Goal: Task Accomplishment & Management: Manage account settings

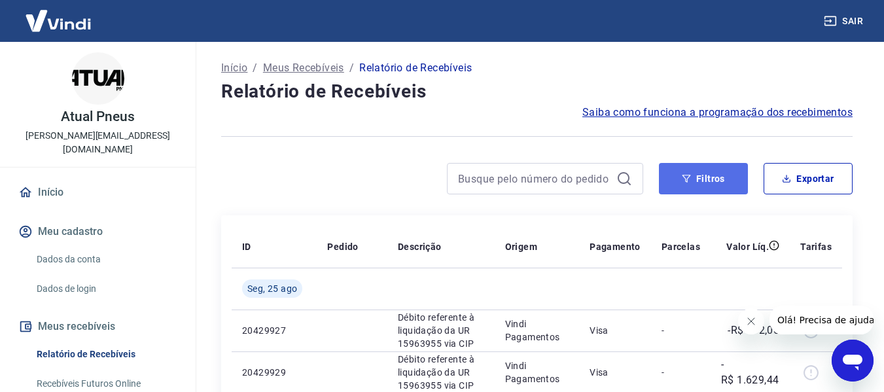
click at [715, 178] on button "Filtros" at bounding box center [703, 178] width 89 height 31
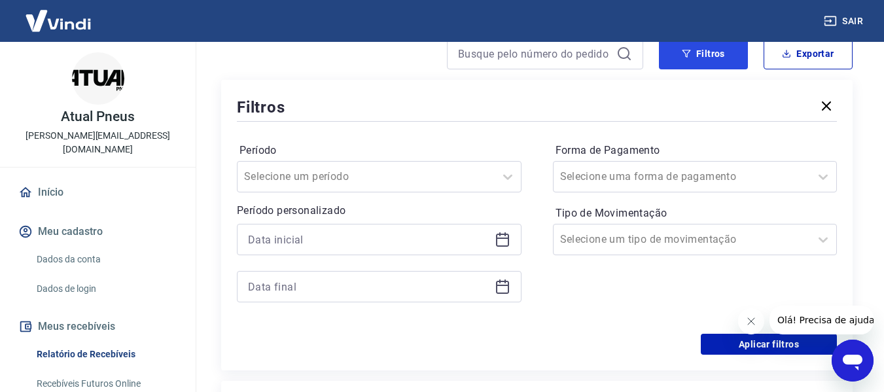
scroll to position [131, 0]
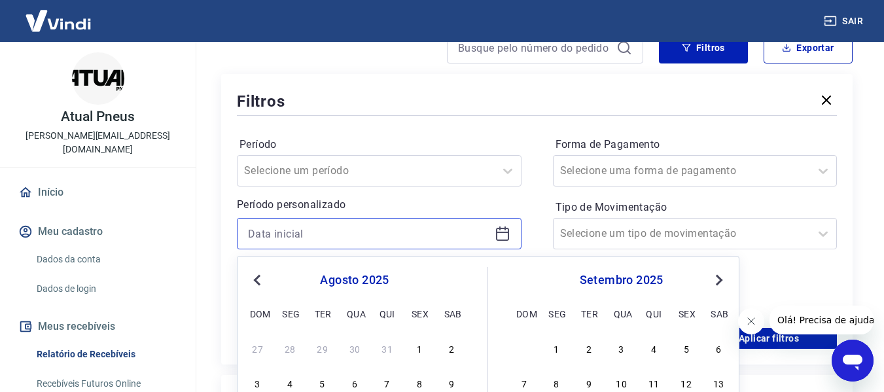
click at [323, 238] on input at bounding box center [368, 234] width 241 height 20
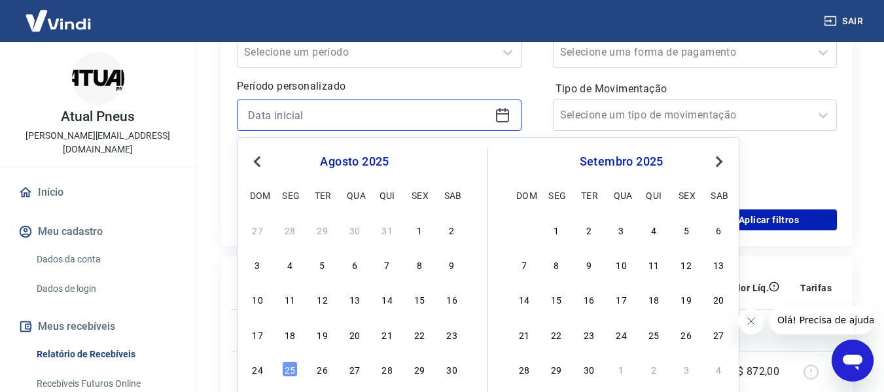
scroll to position [262, 0]
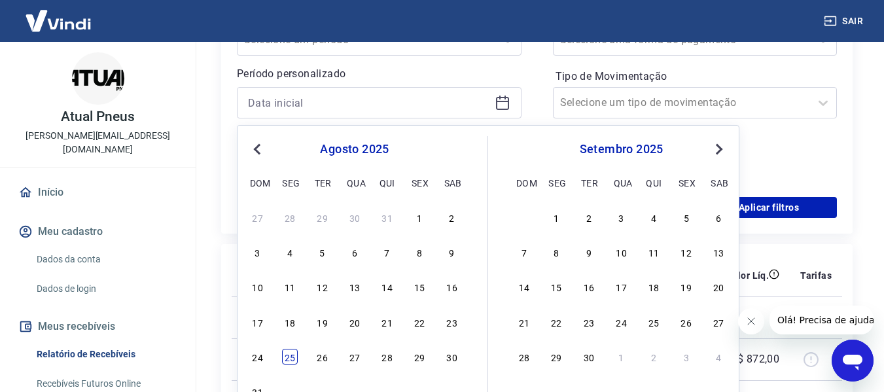
click at [294, 359] on div "25" at bounding box center [290, 357] width 16 height 16
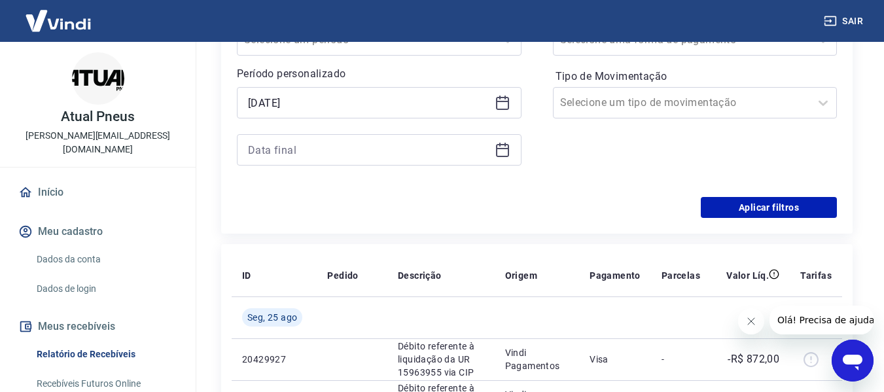
click at [506, 103] on icon at bounding box center [503, 103] width 16 height 16
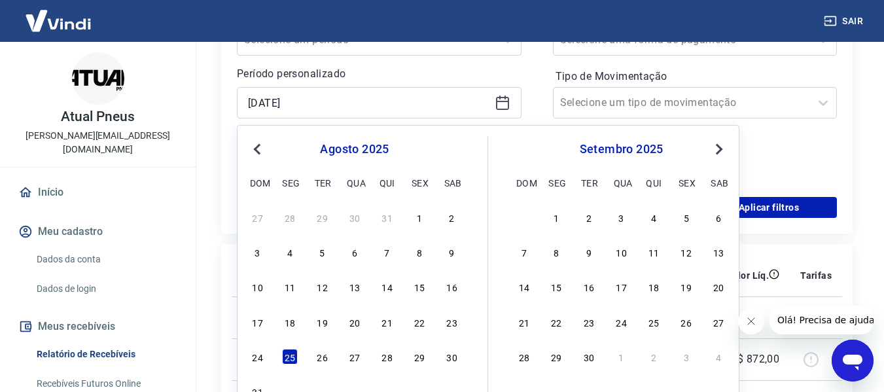
drag, startPoint x: 453, startPoint y: 325, endPoint x: 487, endPoint y: 147, distance: 181.8
click at [453, 325] on div "23" at bounding box center [452, 322] width 16 height 16
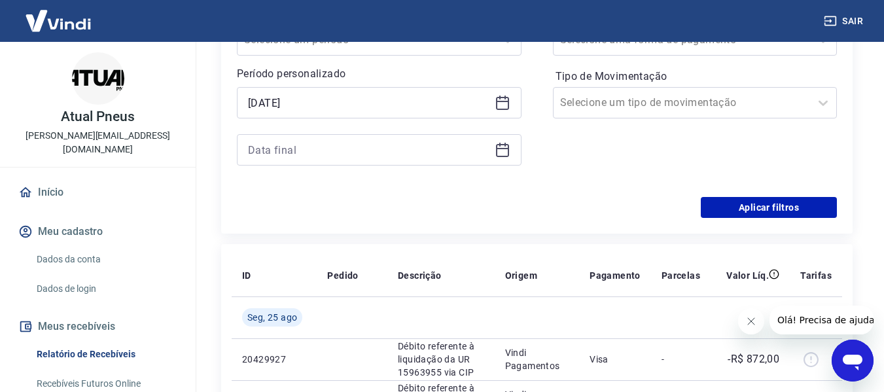
type input "[DATE]"
click at [497, 147] on icon at bounding box center [503, 150] width 16 height 16
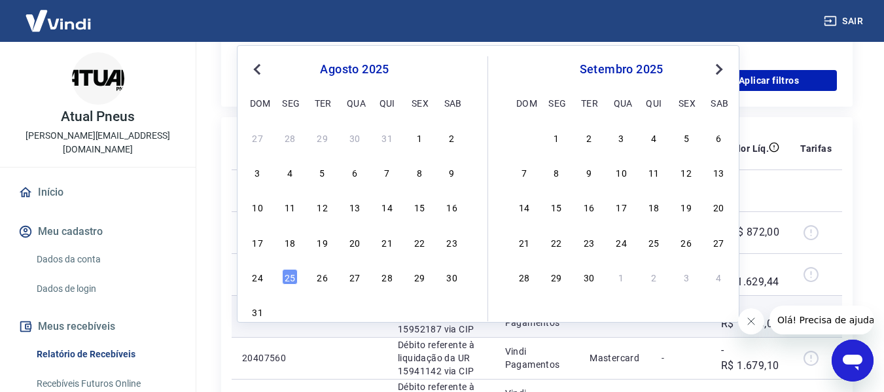
scroll to position [393, 0]
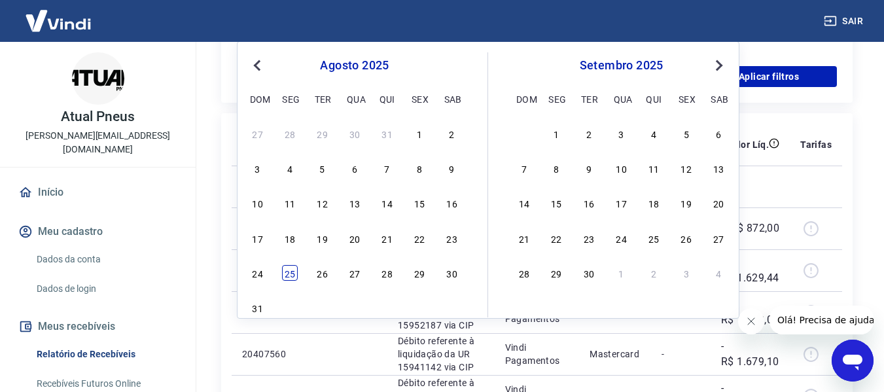
click at [287, 272] on div "25" at bounding box center [290, 273] width 16 height 16
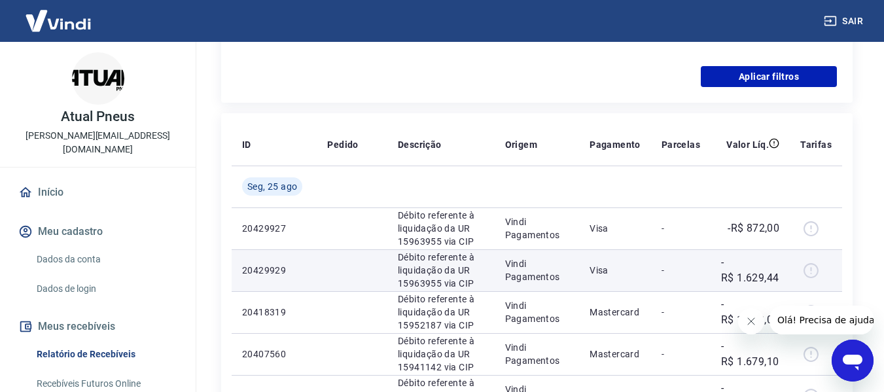
type input "[DATE]"
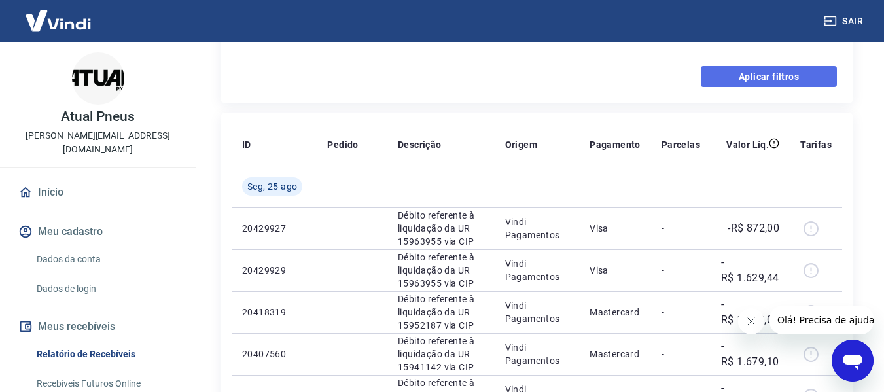
click at [739, 78] on button "Aplicar filtros" at bounding box center [769, 76] width 136 height 21
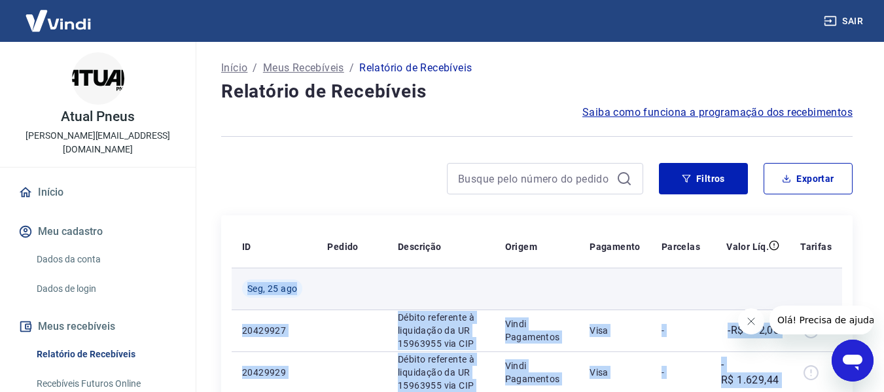
drag, startPoint x: 232, startPoint y: 150, endPoint x: 245, endPoint y: 287, distance: 138.1
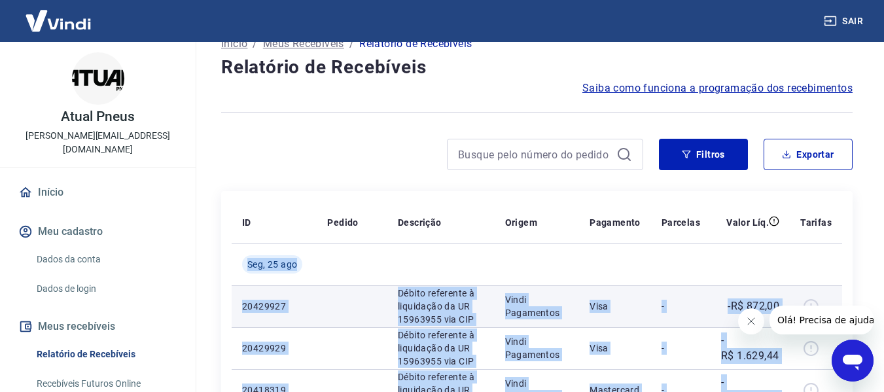
scroll to position [65, 0]
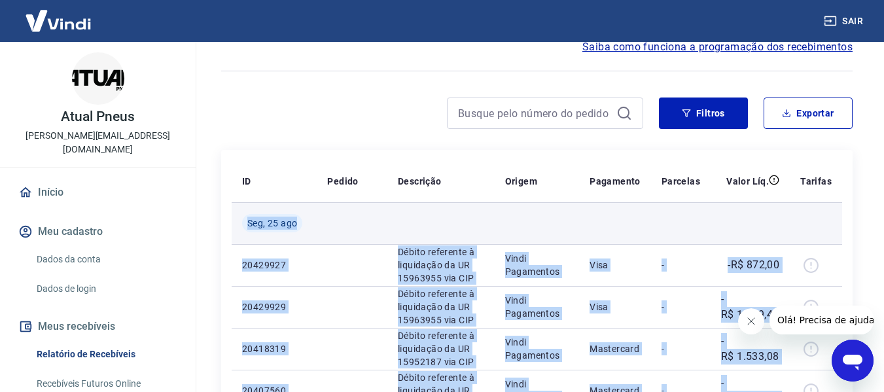
click at [765, 228] on td at bounding box center [750, 223] width 79 height 42
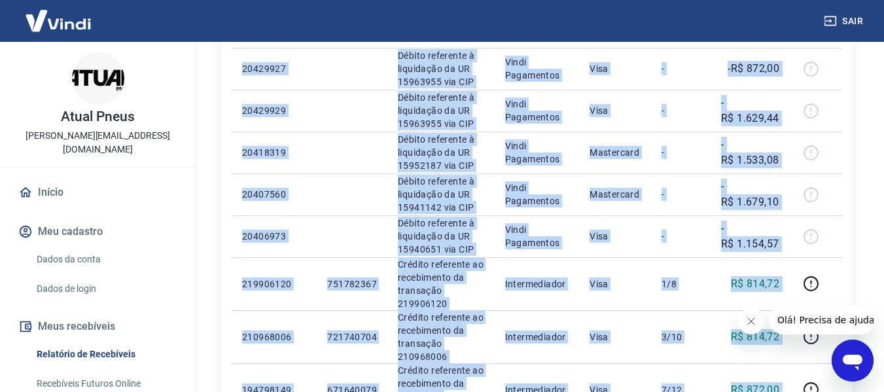
scroll to position [260, 0]
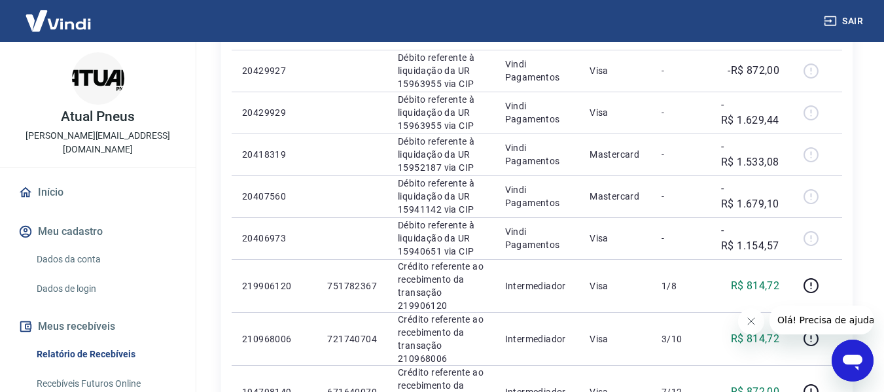
click at [877, 198] on div "Início / Meus Recebíveis / Relatório de Recebíveis Relatório de Recebíveis Saib…" at bounding box center [537, 301] width 694 height 1038
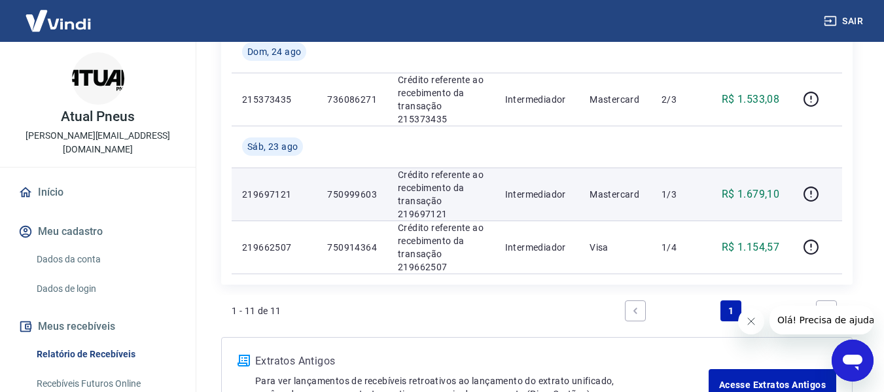
scroll to position [652, 0]
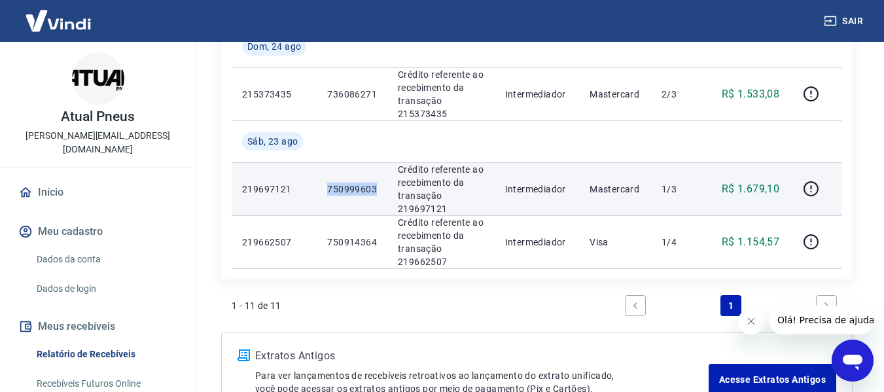
drag, startPoint x: 327, startPoint y: 190, endPoint x: 382, endPoint y: 189, distance: 55.0
click at [382, 189] on td "750999603" at bounding box center [352, 188] width 71 height 53
copy p "750999603"
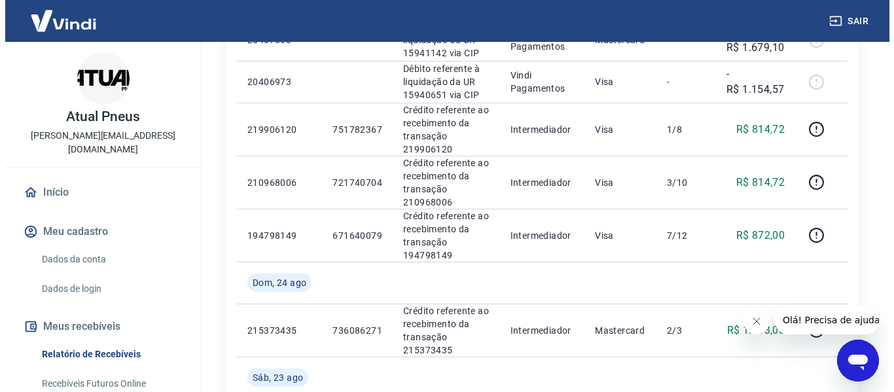
scroll to position [391, 0]
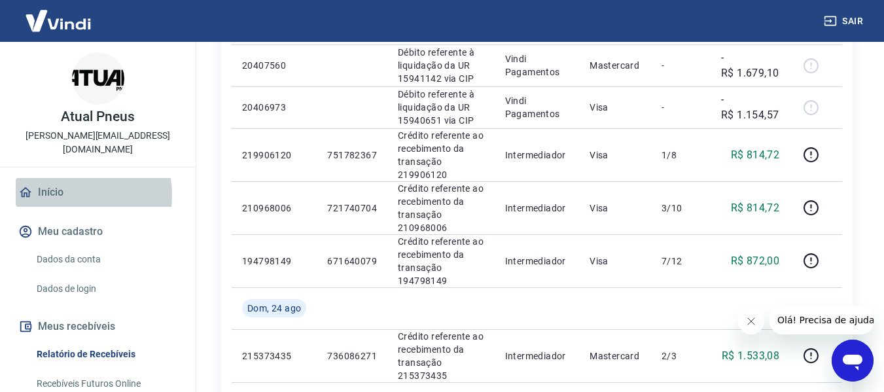
click at [65, 181] on link "Início" at bounding box center [98, 192] width 164 height 29
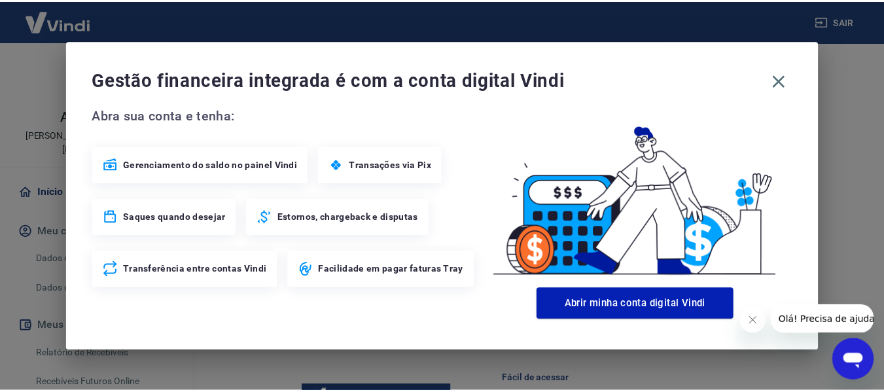
scroll to position [402, 0]
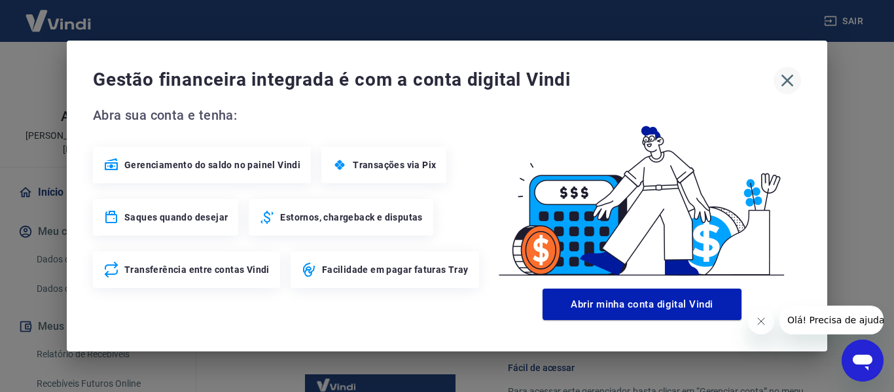
click at [785, 75] on icon "button" at bounding box center [787, 80] width 21 height 21
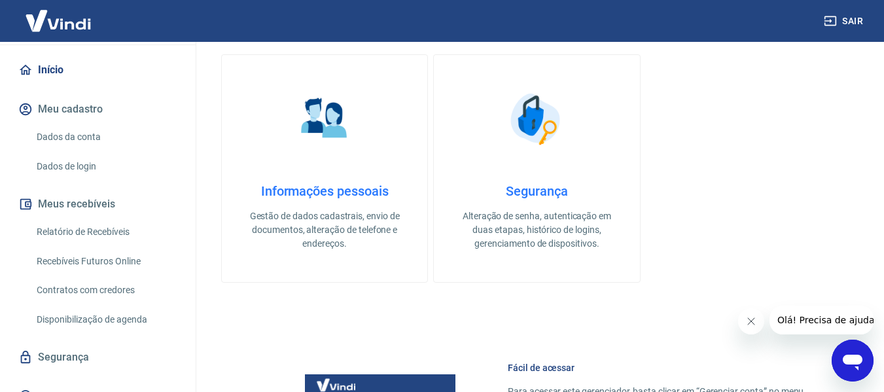
scroll to position [128, 0]
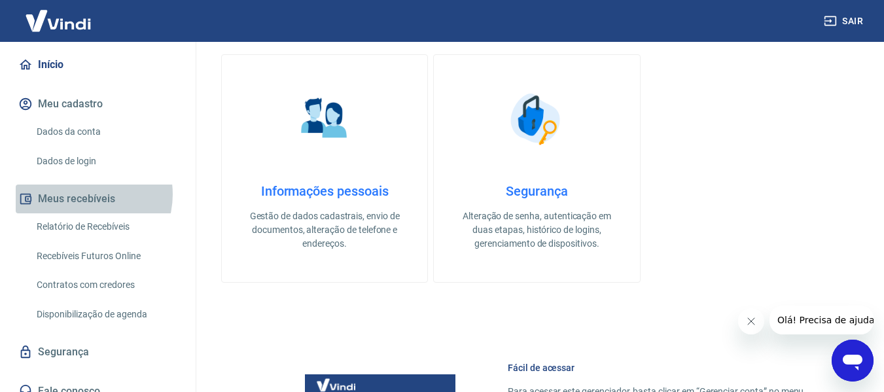
click at [83, 185] on button "Meus recebíveis" at bounding box center [98, 199] width 164 height 29
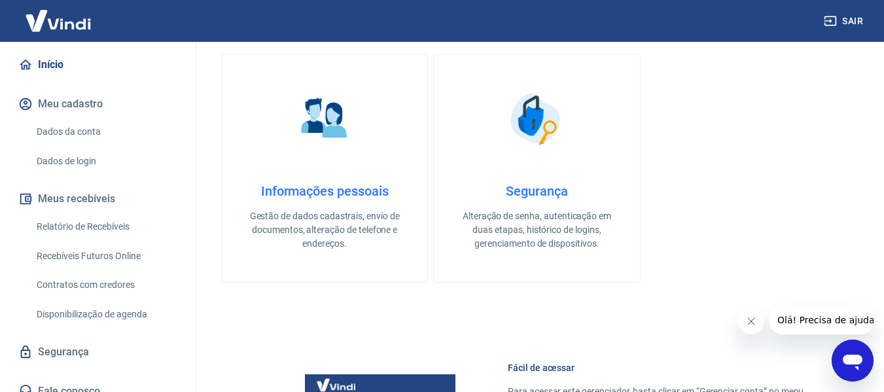
click at [84, 17] on img at bounding box center [58, 21] width 85 height 40
click at [60, 26] on img at bounding box center [58, 21] width 85 height 40
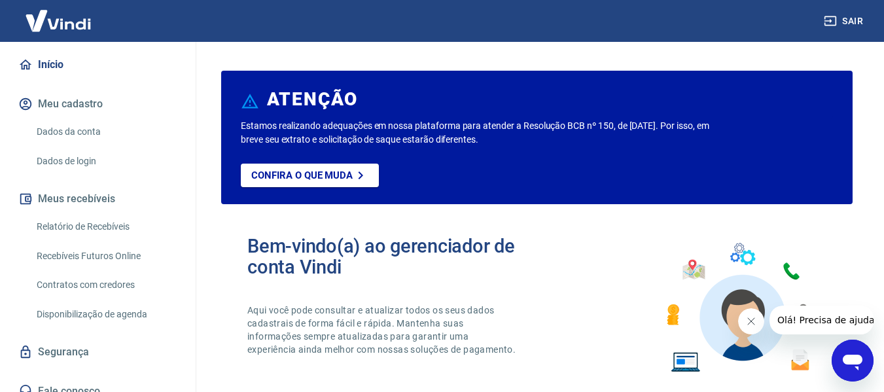
click at [99, 215] on link "Relatório de Recebíveis" at bounding box center [105, 226] width 149 height 27
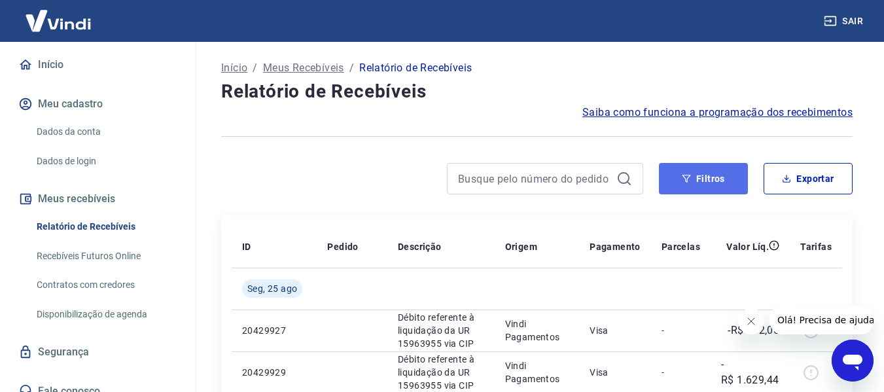
click at [727, 180] on button "Filtros" at bounding box center [703, 178] width 89 height 31
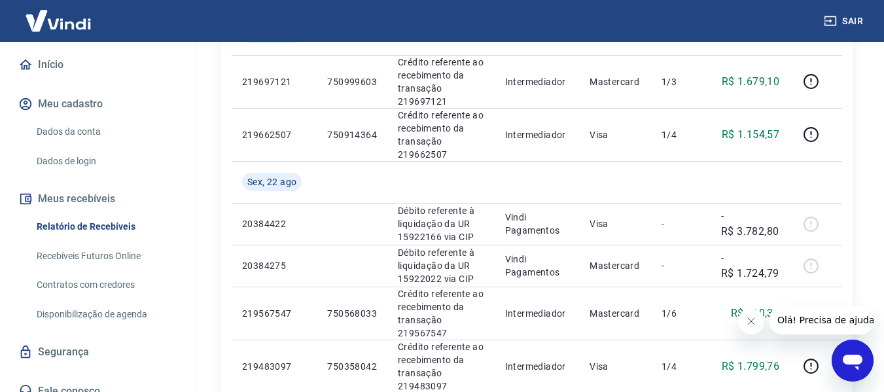
scroll to position [1047, 0]
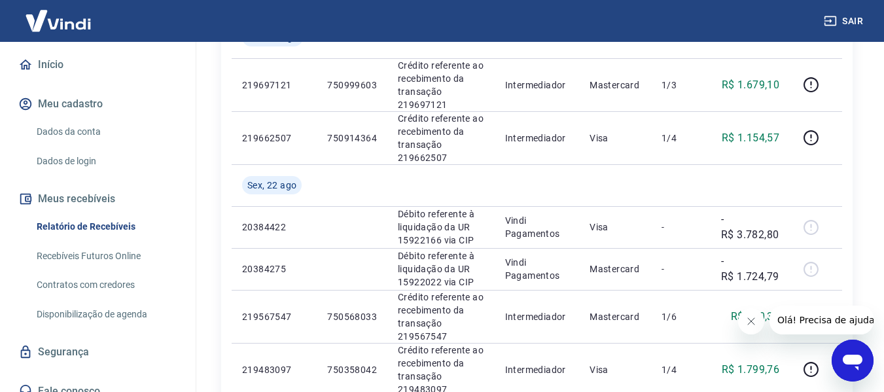
click at [860, 24] on button "Sair" at bounding box center [844, 21] width 47 height 24
